Goal: Communication & Community: Connect with others

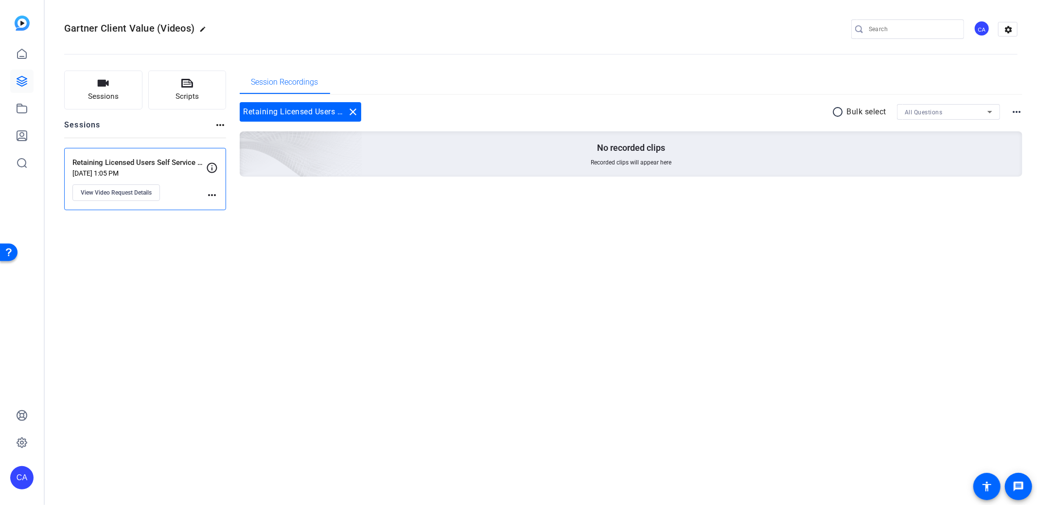
click at [182, 173] on p "[DATE] 1:05 PM" at bounding box center [139, 173] width 134 height 8
click at [135, 193] on span "View Video Request Details" at bounding box center [116, 193] width 71 height 8
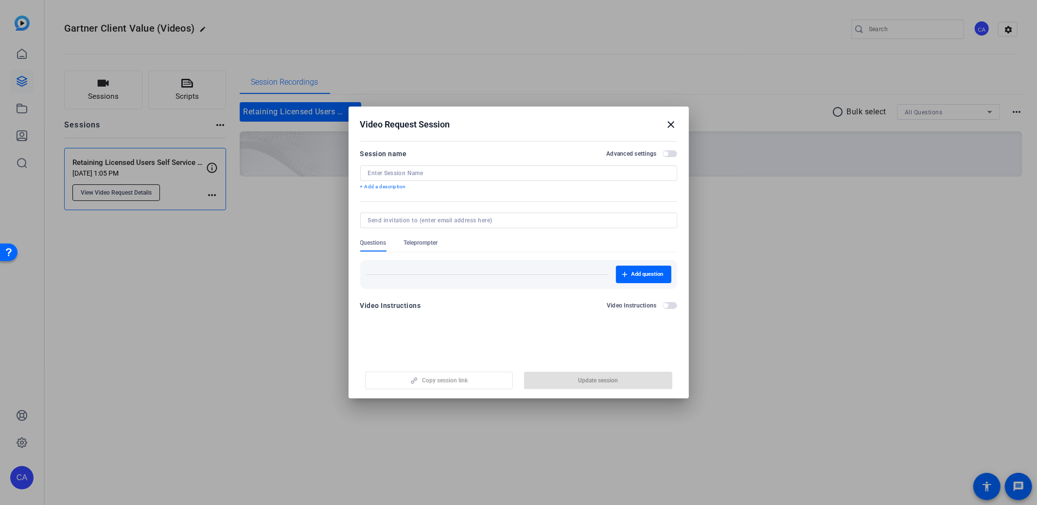
type input "Retaining Licensed Users Self Service Shoots"
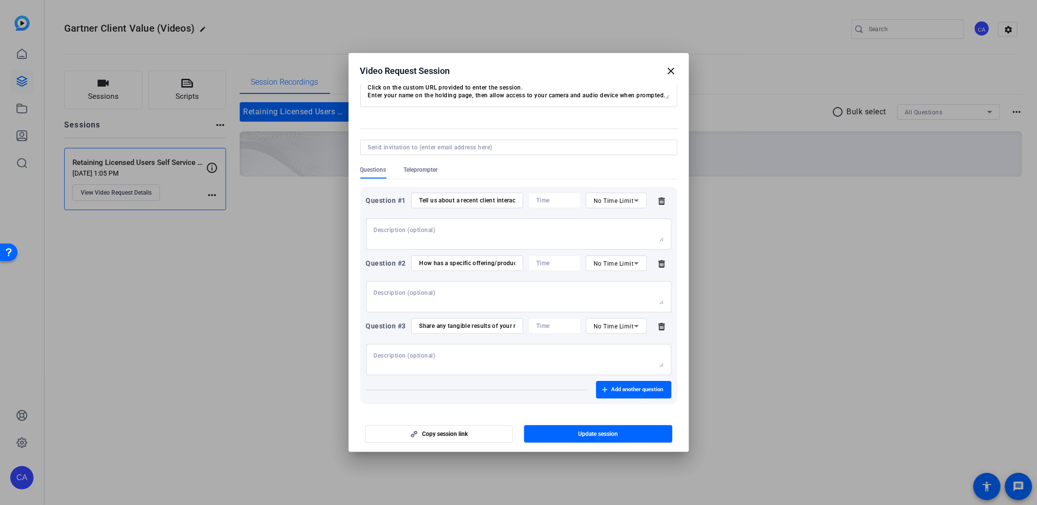
scroll to position [102, 0]
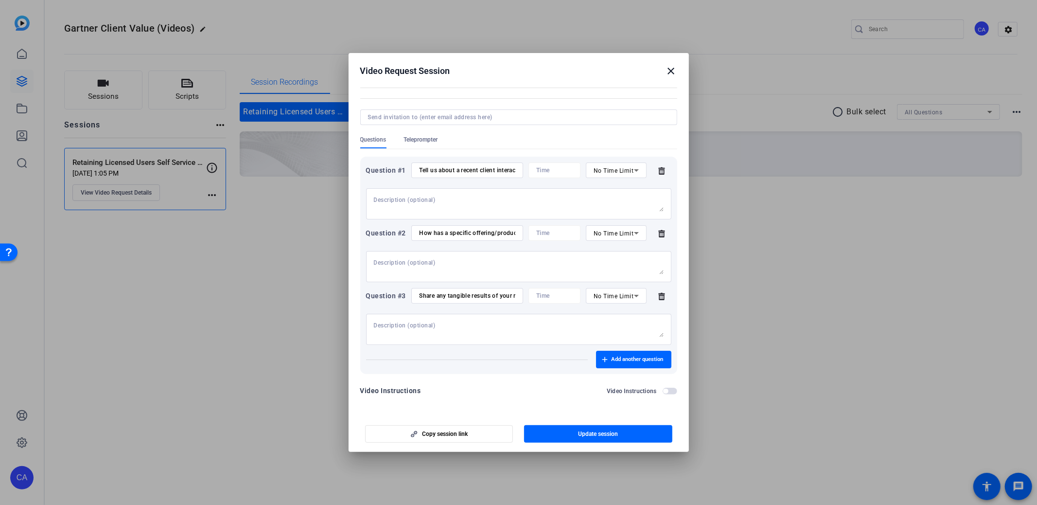
click at [676, 68] on mat-icon "close" at bounding box center [672, 71] width 12 height 12
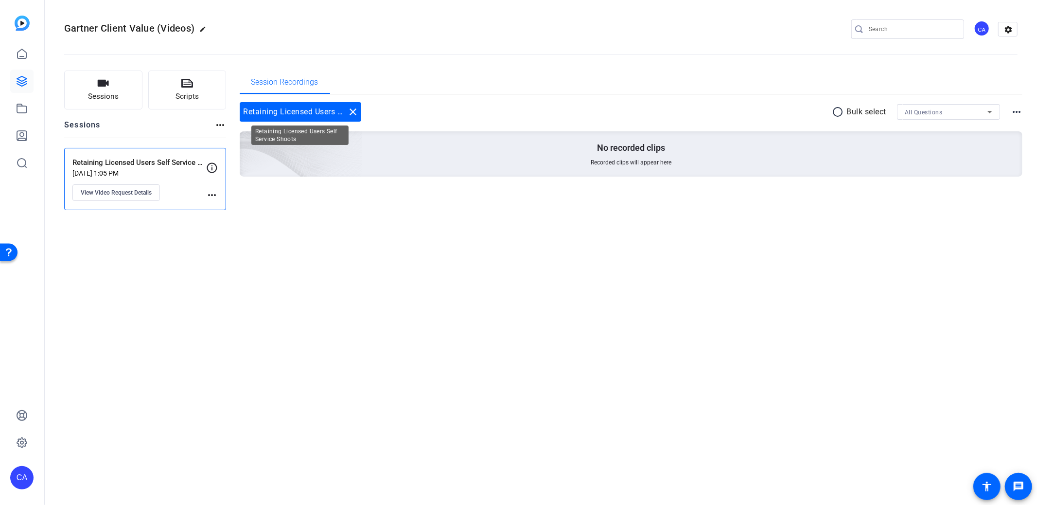
click at [341, 114] on div "Retaining Licensed Users Self Service Shoots close" at bounding box center [301, 111] width 122 height 19
click at [213, 193] on mat-icon "more_horiz" at bounding box center [212, 195] width 12 height 12
click at [202, 179] on div at bounding box center [518, 252] width 1037 height 505
click at [162, 158] on p "Retaining Licensed Users Self Service Shoots" at bounding box center [139, 162] width 134 height 11
click at [1010, 23] on mat-icon "settings" at bounding box center [1008, 29] width 19 height 15
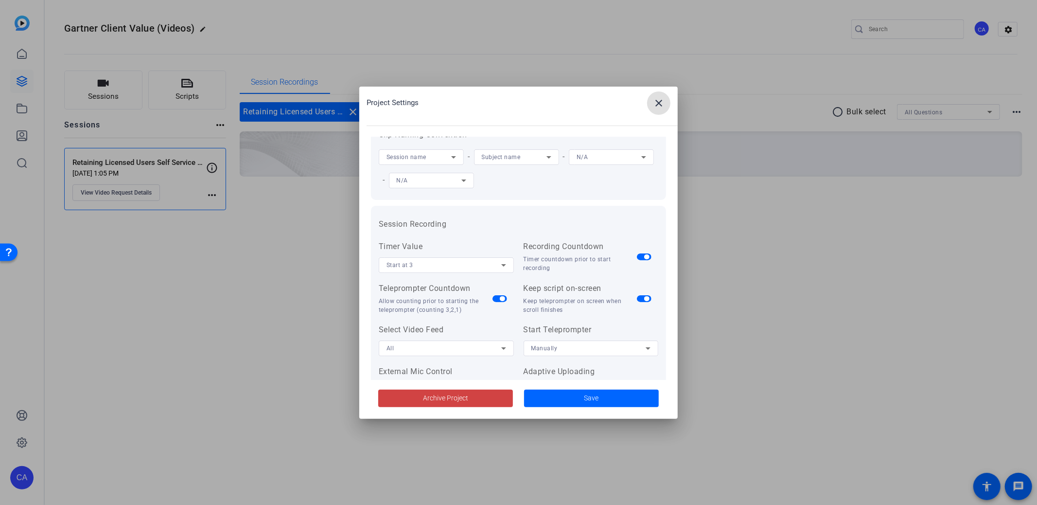
scroll to position [0, 0]
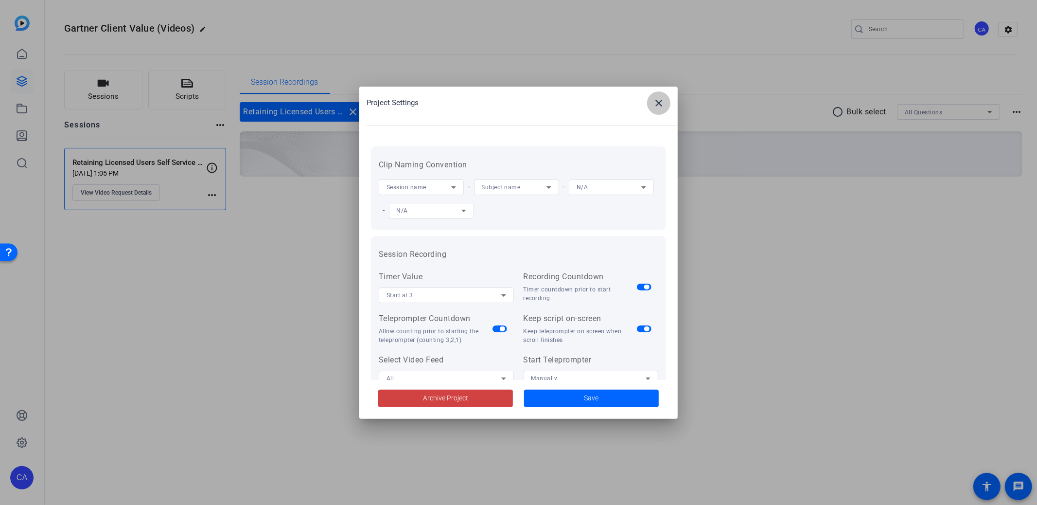
click at [659, 94] on span at bounding box center [658, 102] width 23 height 23
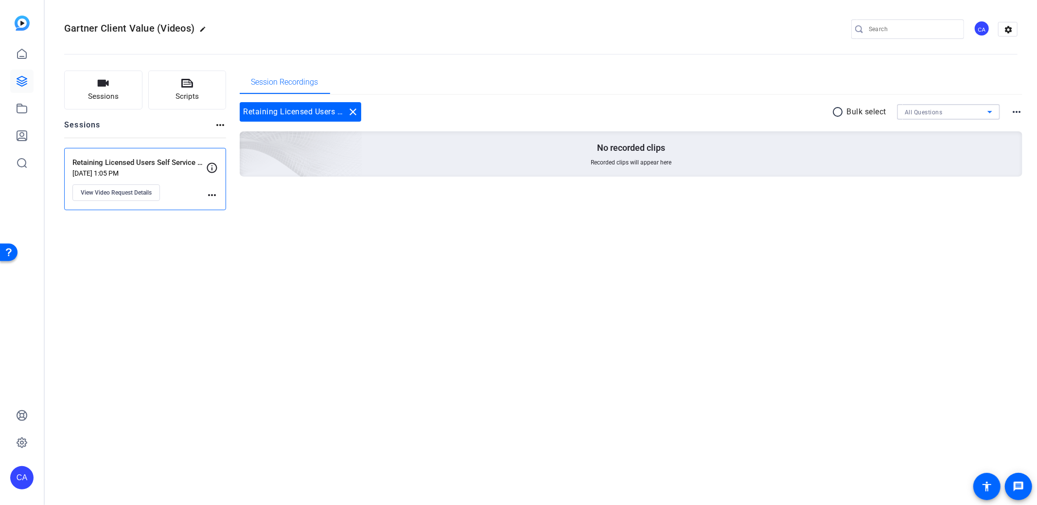
click at [964, 113] on div "All Questions" at bounding box center [946, 112] width 83 height 12
click at [682, 242] on div at bounding box center [518, 252] width 1037 height 505
click at [290, 84] on span "Session Recordings" at bounding box center [284, 82] width 67 height 8
click at [318, 116] on div "Retaining Licensed Users Self Service Shoots close" at bounding box center [301, 111] width 122 height 19
click at [204, 31] on mat-icon "edit" at bounding box center [205, 32] width 12 height 12
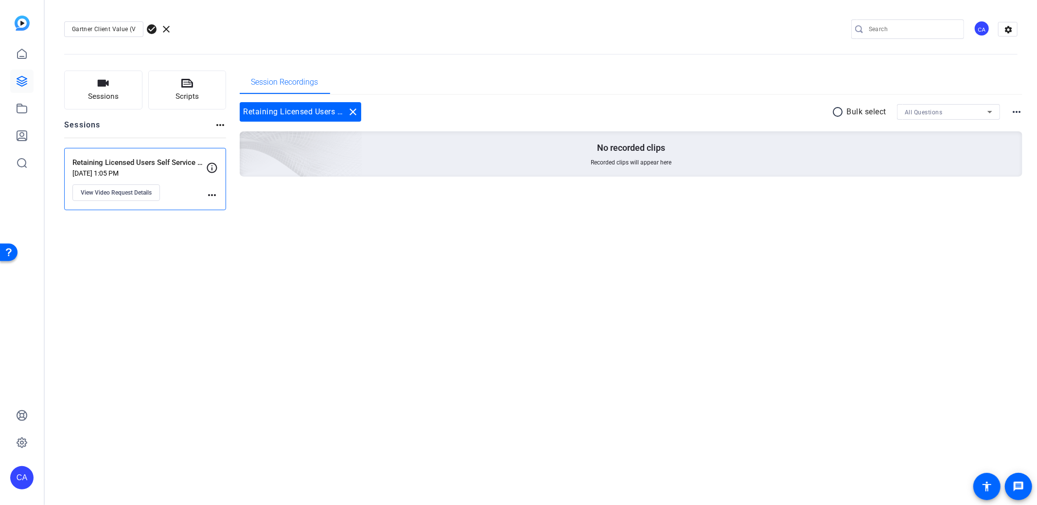
click at [169, 28] on span "clear" at bounding box center [167, 29] width 12 height 12
click at [135, 98] on button "Sessions" at bounding box center [103, 90] width 78 height 39
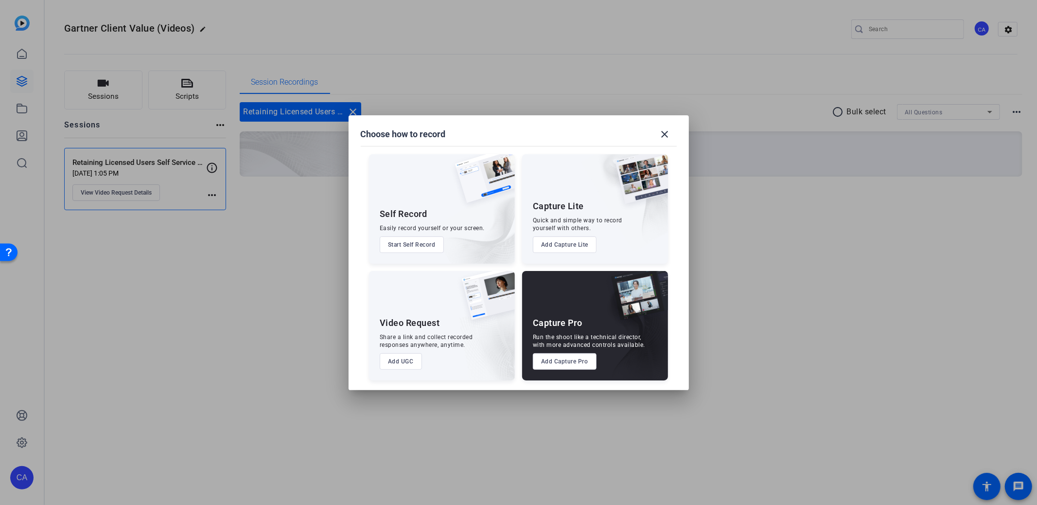
click at [417, 246] on button "Start Self Record" at bounding box center [412, 244] width 64 height 17
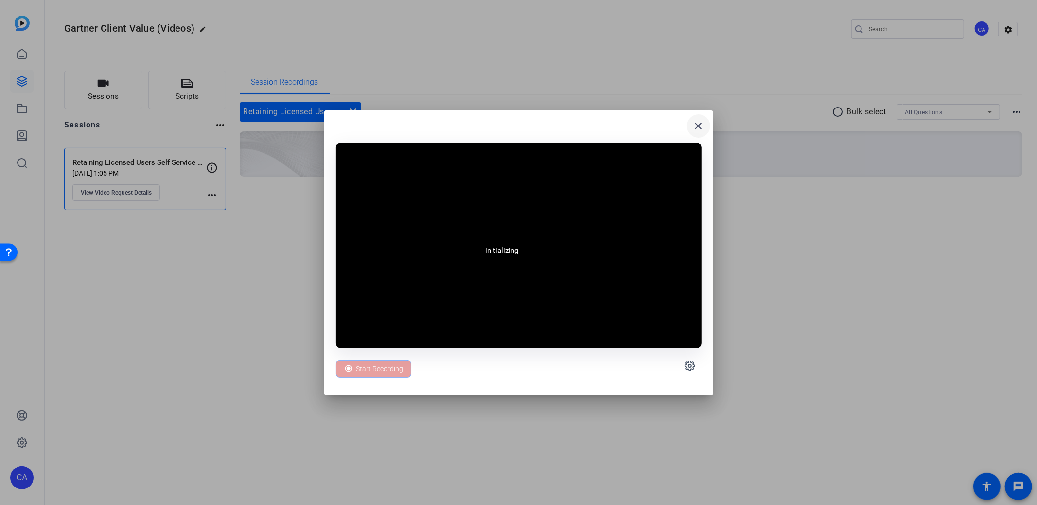
click at [699, 123] on mat-icon "close" at bounding box center [699, 126] width 12 height 12
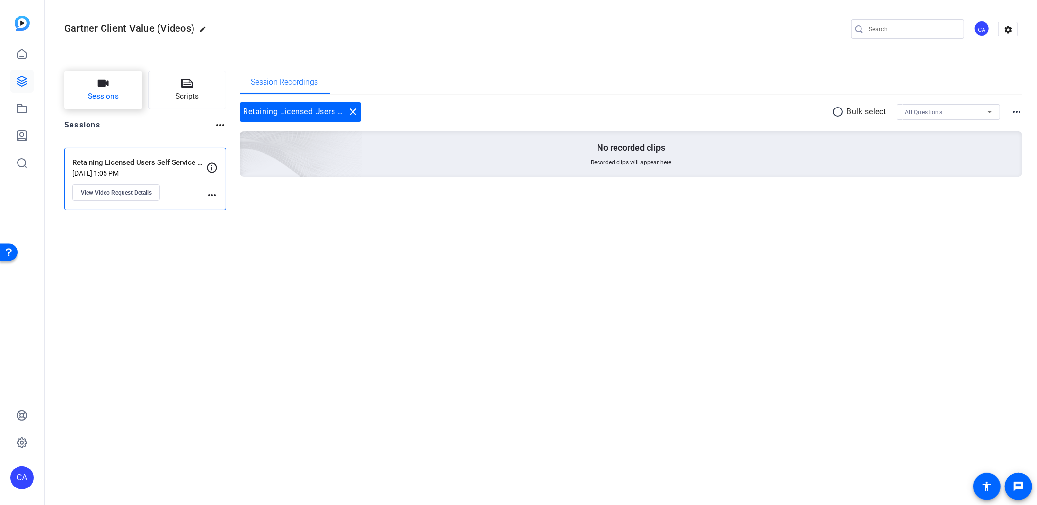
click at [96, 87] on button "Sessions" at bounding box center [103, 90] width 78 height 39
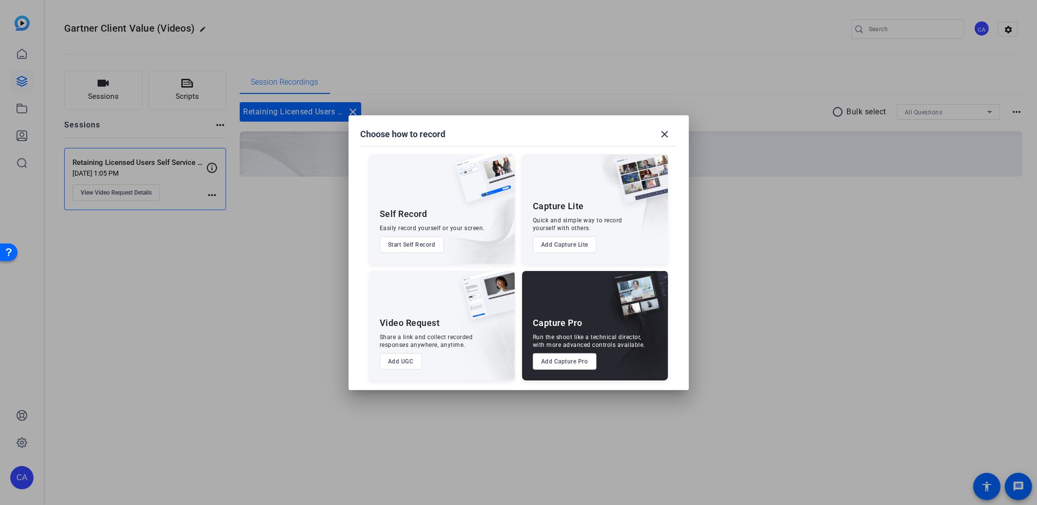
click at [399, 363] on button "Add UGC" at bounding box center [401, 361] width 42 height 17
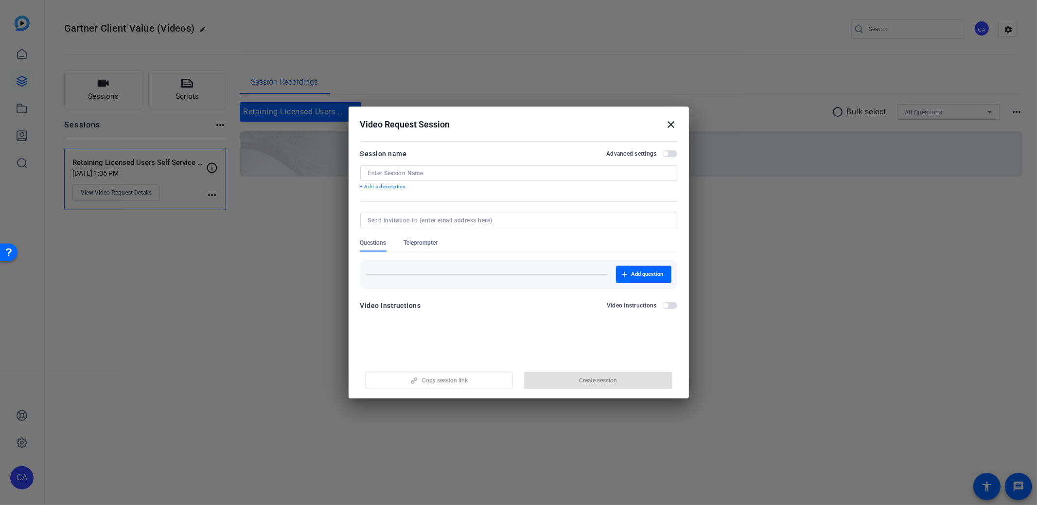
click at [672, 126] on mat-icon "close" at bounding box center [672, 125] width 12 height 12
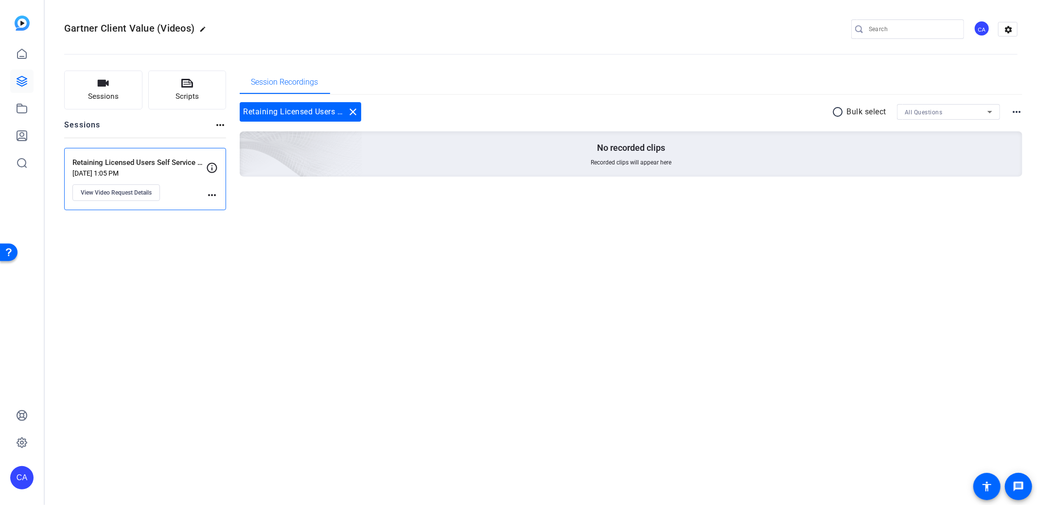
click at [205, 195] on div "Retaining Licensed Users Self Service Shoots [DATE] 1:05 PM View Video Request …" at bounding box center [139, 179] width 134 height 44
click at [210, 194] on mat-icon "more_horiz" at bounding box center [212, 195] width 12 height 12
click at [149, 175] on div at bounding box center [518, 252] width 1037 height 505
click at [109, 191] on span "View Video Request Details" at bounding box center [116, 193] width 71 height 8
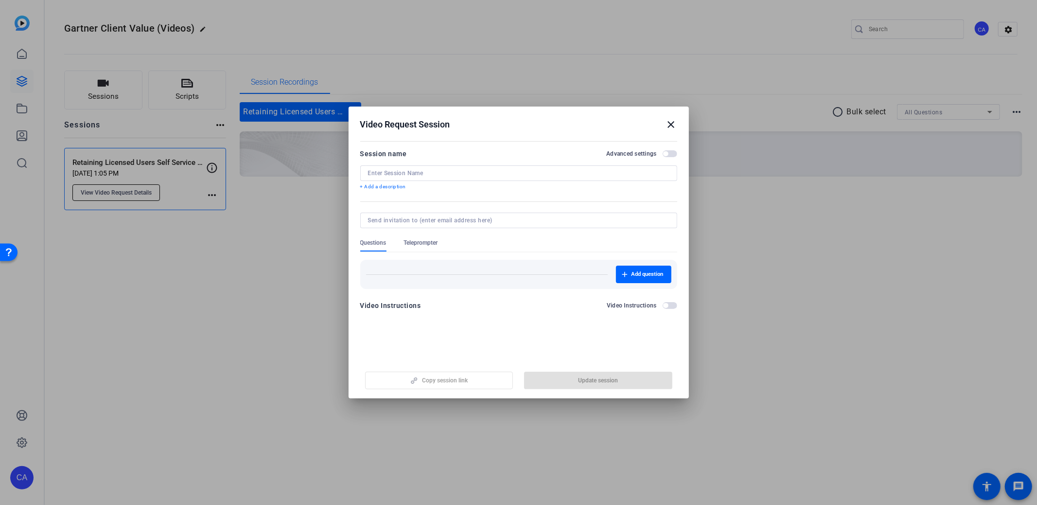
type input "Retaining Licensed Users Self Service Shoots"
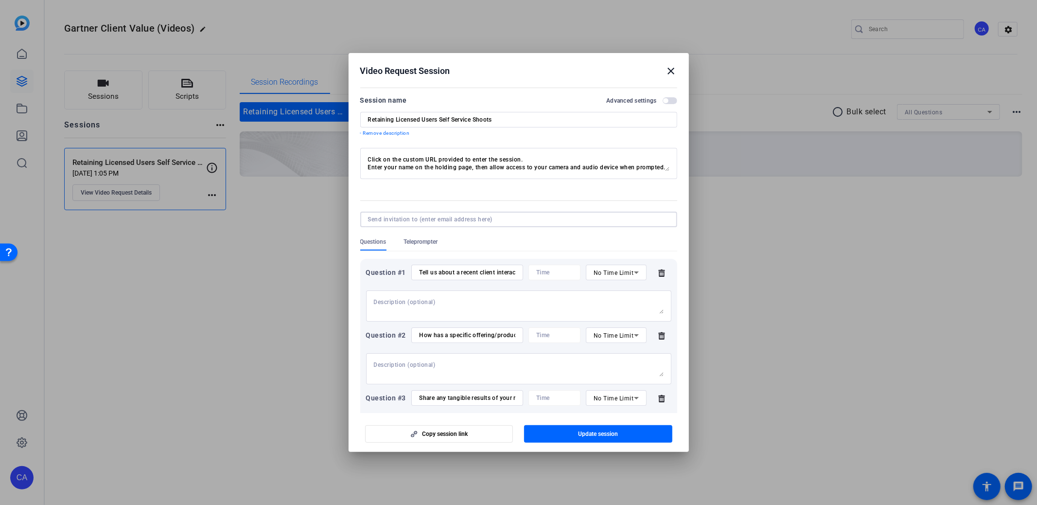
click at [481, 223] on input at bounding box center [517, 219] width 298 height 8
click at [666, 71] on mat-icon "close" at bounding box center [672, 71] width 12 height 12
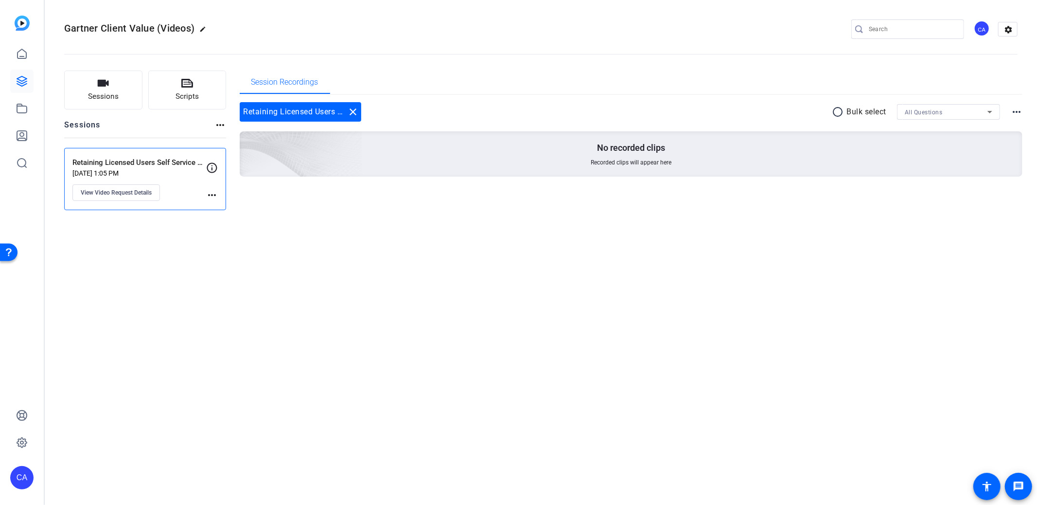
click at [982, 11] on div "Gartner Client Value (Videos) edit CA settings" at bounding box center [541, 29] width 954 height 73
click at [985, 23] on div "CA" at bounding box center [982, 28] width 16 height 16
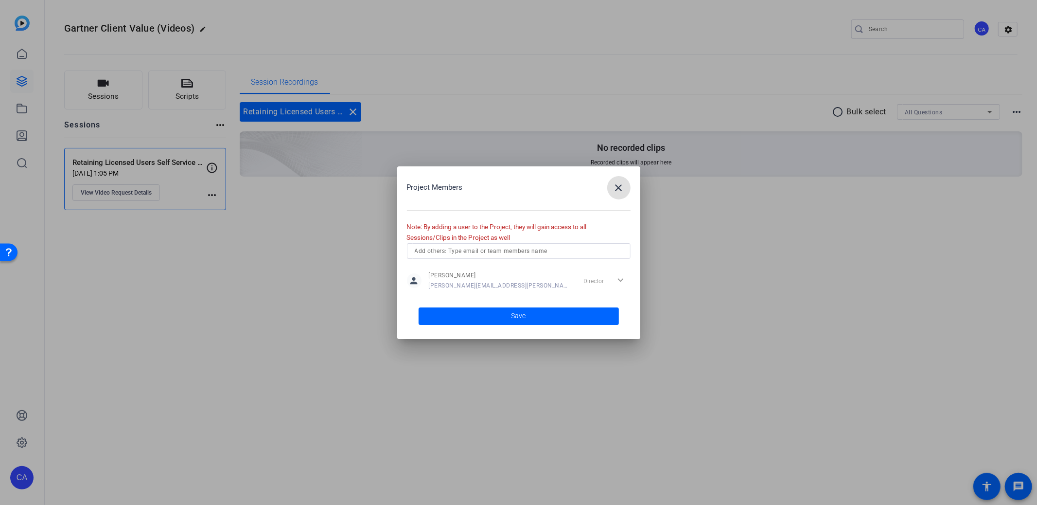
click at [520, 249] on input "text" at bounding box center [519, 251] width 208 height 12
type input "rona"
click at [482, 268] on mat-option "RE [PERSON_NAME]" at bounding box center [519, 270] width 224 height 16
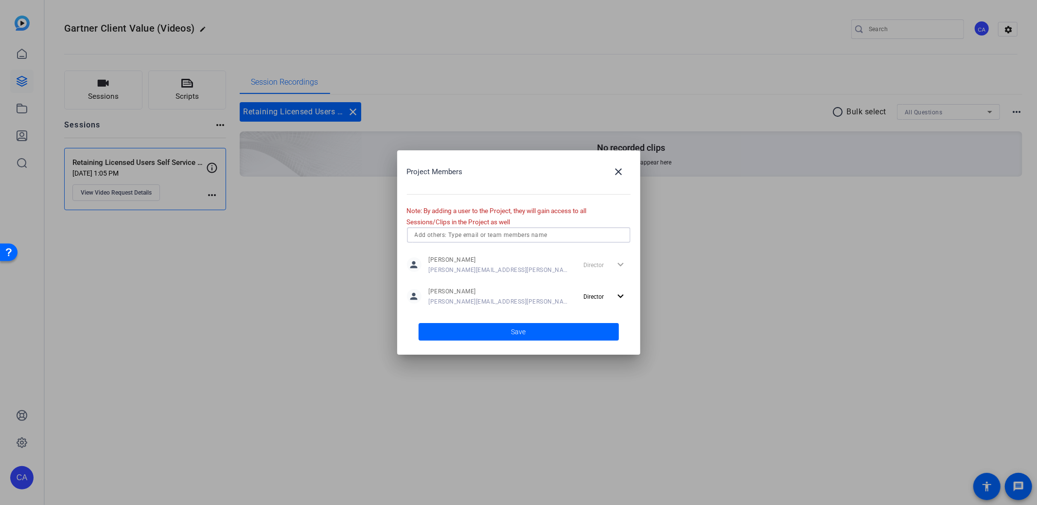
click at [511, 239] on input "text" at bounding box center [519, 235] width 208 height 12
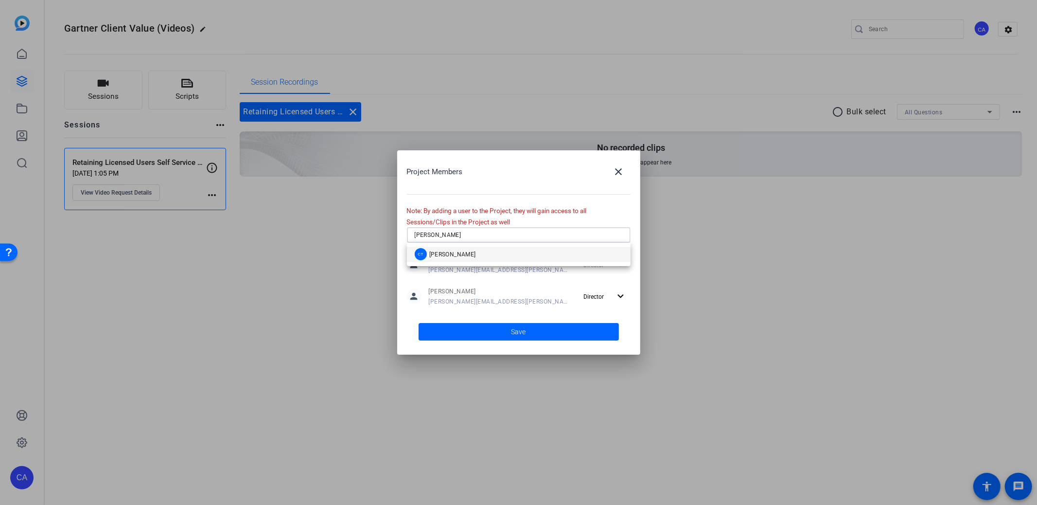
type input "[PERSON_NAME]"
click at [502, 254] on mat-option "CT [PERSON_NAME]" at bounding box center [519, 255] width 224 height 16
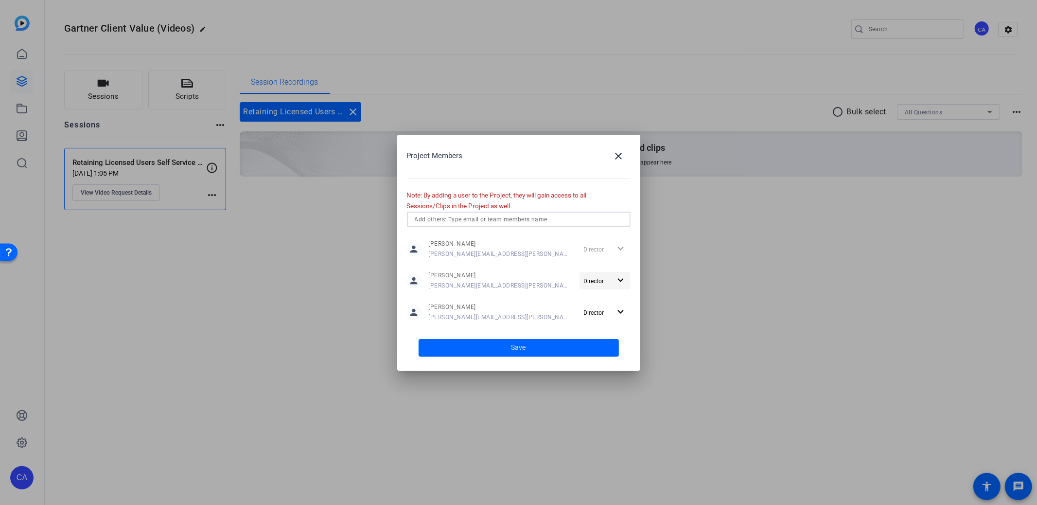
click at [621, 281] on mat-icon "expand_more" at bounding box center [621, 280] width 12 height 12
click at [621, 281] on div at bounding box center [518, 252] width 1037 height 505
click at [534, 347] on span at bounding box center [519, 347] width 200 height 23
